Goal: Navigation & Orientation: Find specific page/section

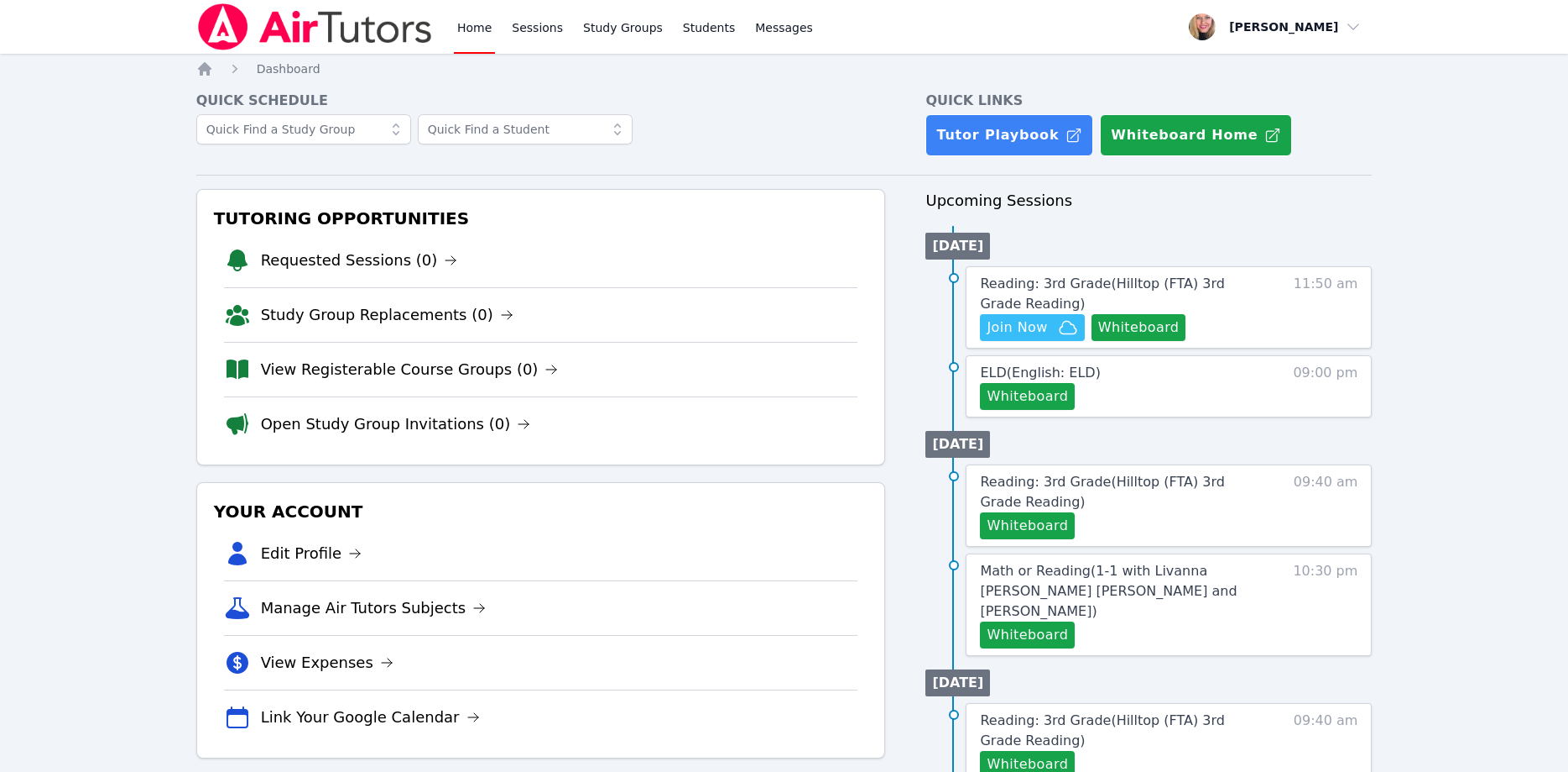
scroll to position [171, 0]
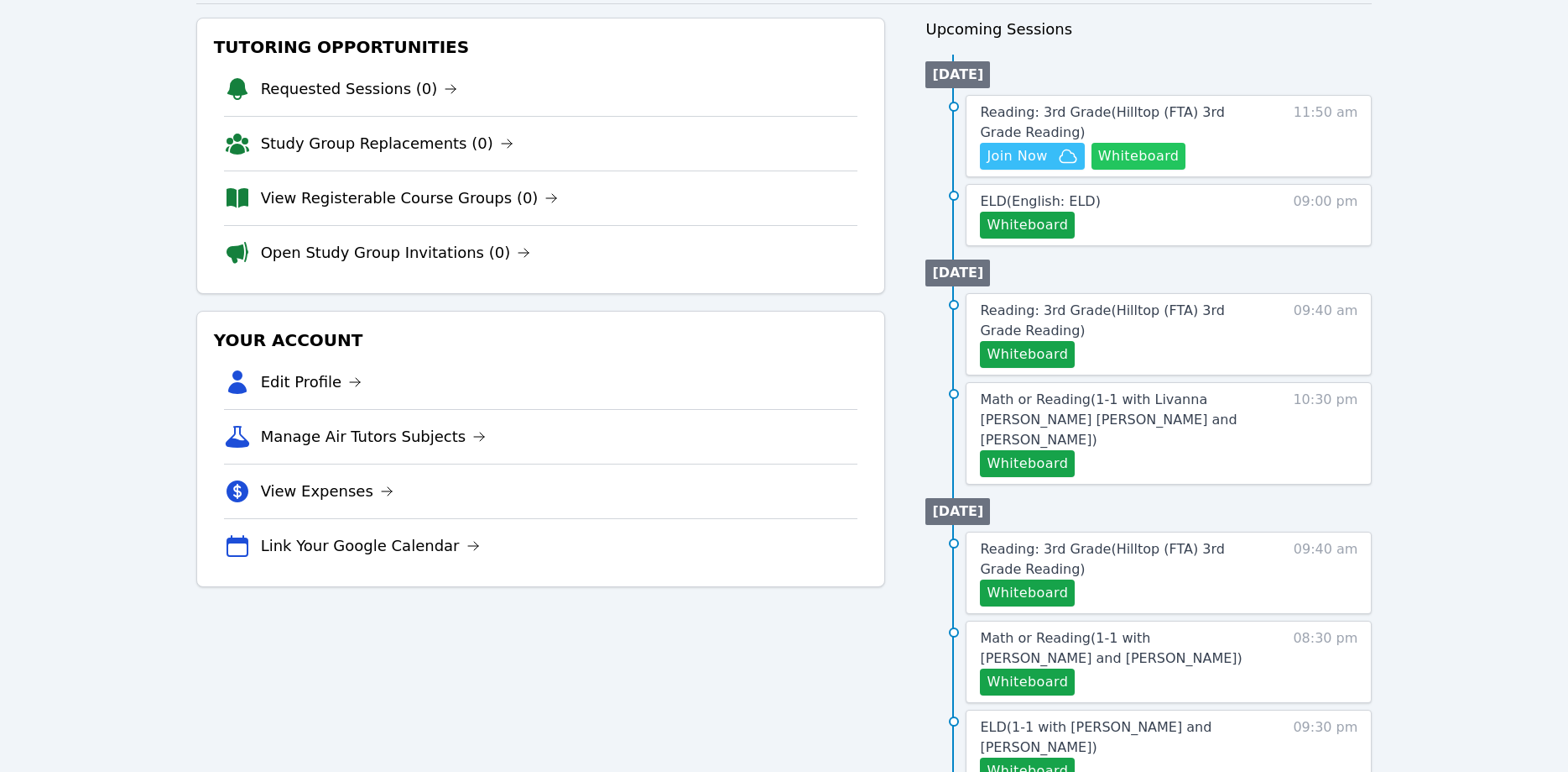
click at [1168, 147] on button "Whiteboard" at bounding box center [1139, 156] width 95 height 27
